Goal: Task Accomplishment & Management: Use online tool/utility

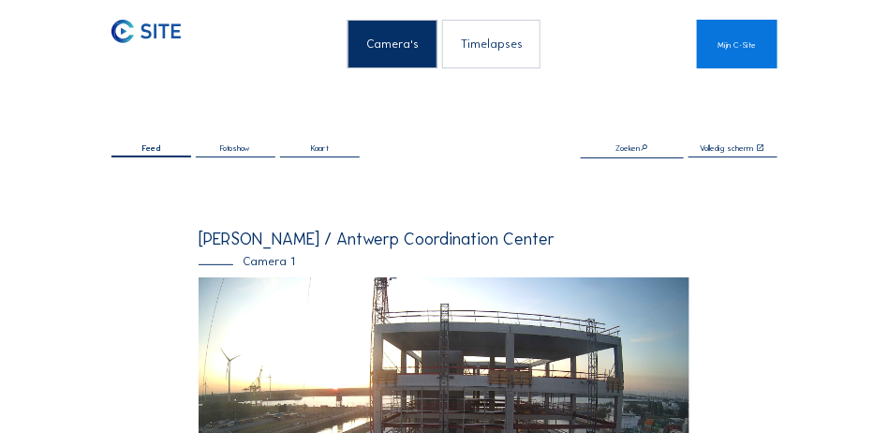
click at [423, 333] on img at bounding box center [444, 415] width 491 height 276
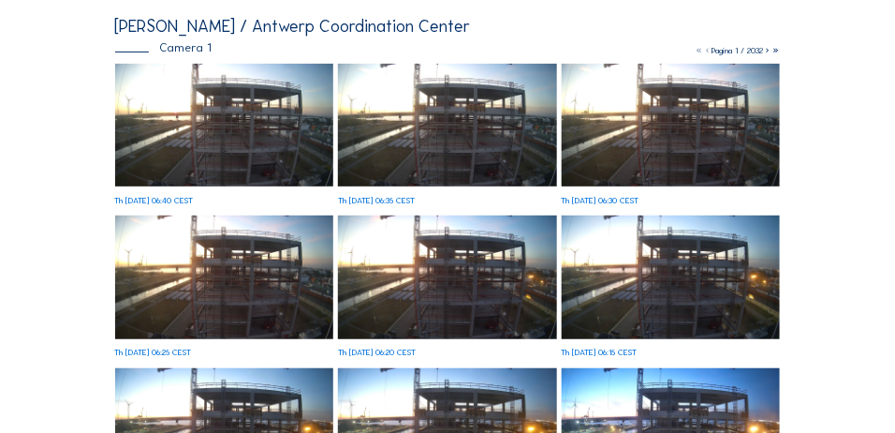
scroll to position [47, 0]
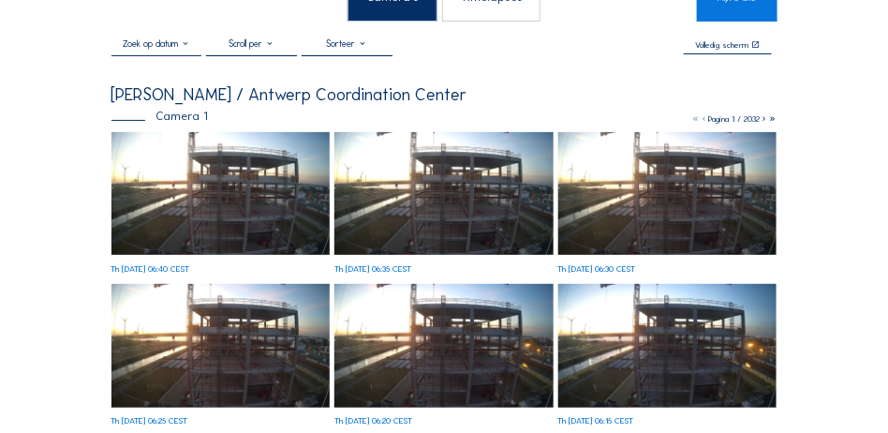
click at [230, 194] on img at bounding box center [220, 193] width 219 height 123
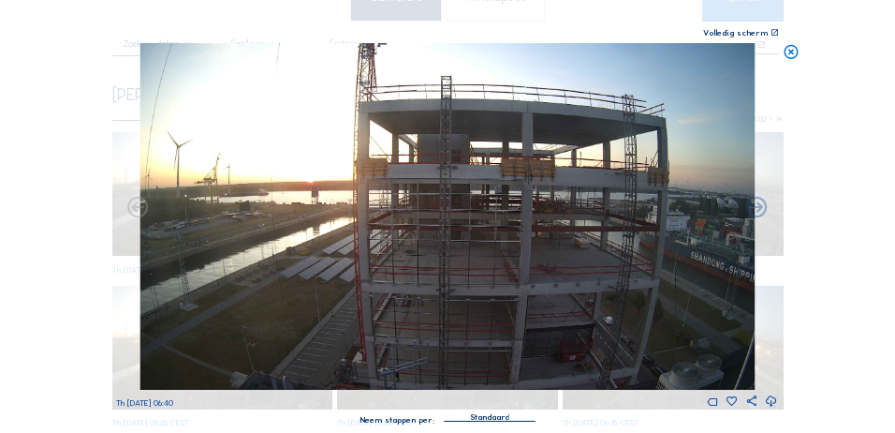
click at [774, 31] on icon at bounding box center [775, 32] width 8 height 8
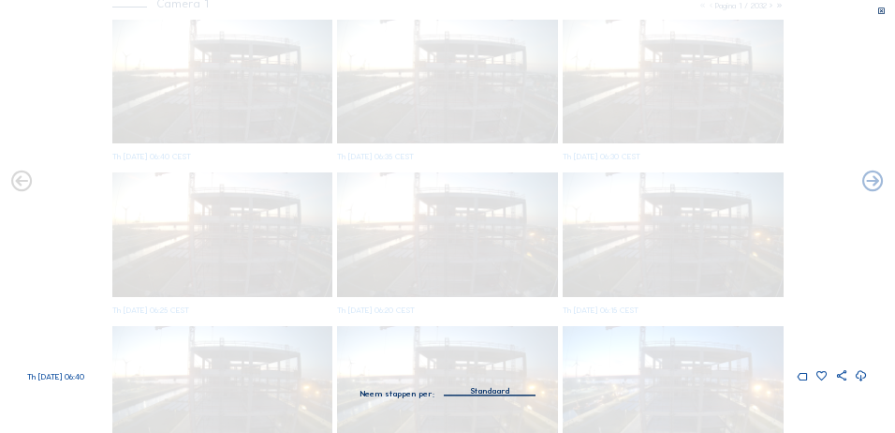
scroll to position [0, 0]
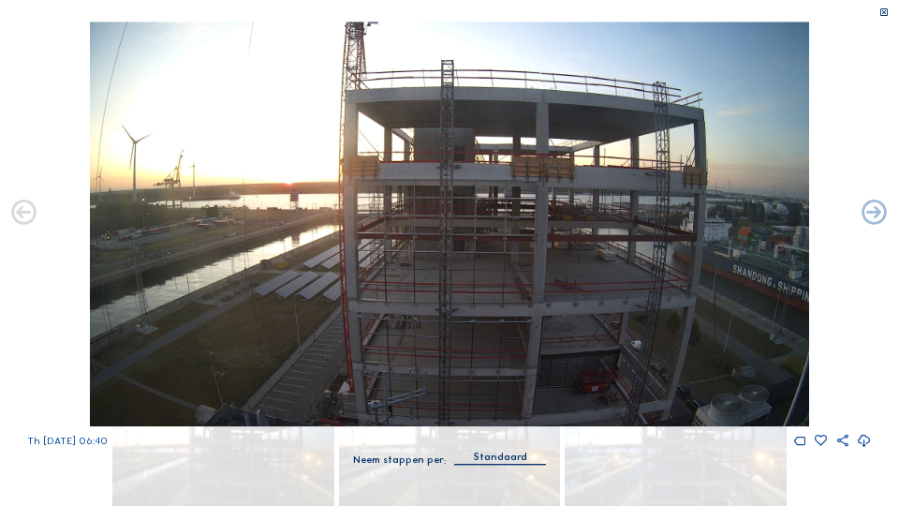
click at [884, 12] on icon at bounding box center [884, 12] width 10 height 11
